Goal: Browse casually: Explore the website without a specific task or goal

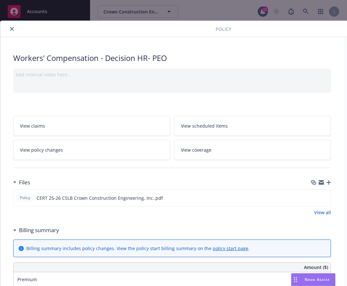
scroll to position [35, 0]
